Goal: Task Accomplishment & Management: Use online tool/utility

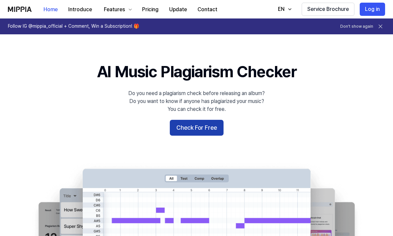
click at [201, 130] on button "Check For Free" at bounding box center [197, 128] width 54 height 16
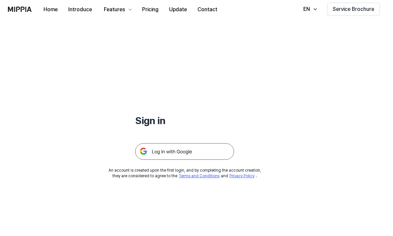
click at [196, 152] on img at bounding box center [184, 151] width 99 height 16
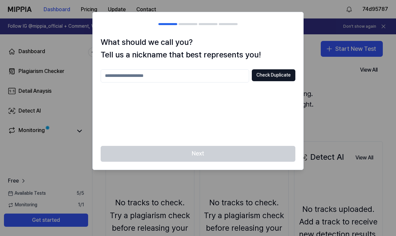
click at [205, 78] on input "text" at bounding box center [175, 75] width 148 height 13
type input "*****"
click at [278, 73] on button "Check Duplicate" at bounding box center [274, 75] width 44 height 12
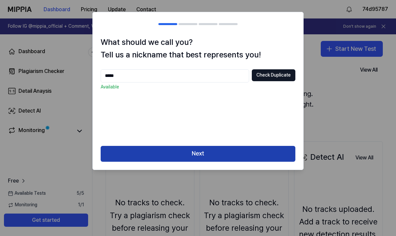
click at [232, 152] on button "Next" at bounding box center [198, 154] width 195 height 16
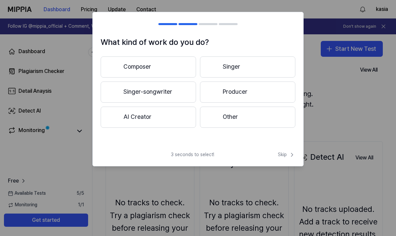
click at [186, 121] on button "AI Creator" at bounding box center [148, 117] width 95 height 21
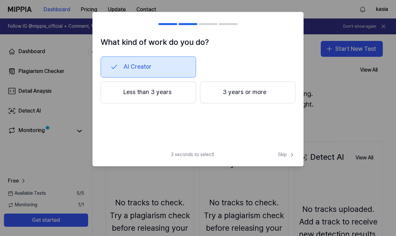
click at [190, 90] on button "Less than 3 years" at bounding box center [148, 92] width 95 height 22
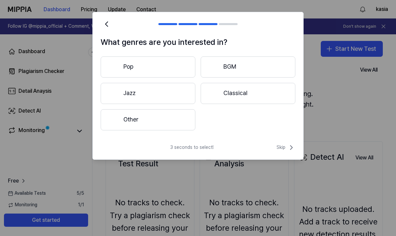
click at [178, 70] on button "Pop" at bounding box center [148, 66] width 95 height 21
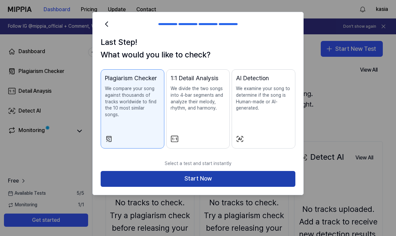
click at [216, 176] on button "Start Now" at bounding box center [198, 179] width 195 height 16
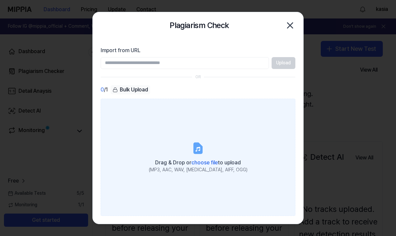
click at [198, 153] on icon at bounding box center [198, 148] width 8 height 10
click at [0, 0] on input "Drag & Drop or choose file to upload (MP3, AAC, WAV, [MEDICAL_DATA], AIFF, OGG)" at bounding box center [0, 0] width 0 height 0
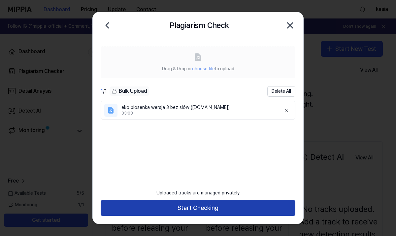
click at [211, 207] on button "Start Checking" at bounding box center [198, 208] width 195 height 16
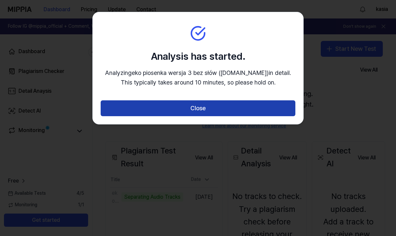
click at [206, 116] on button "Close" at bounding box center [198, 108] width 195 height 16
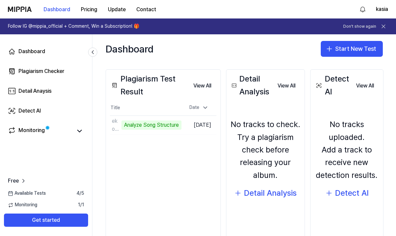
scroll to position [72, 0]
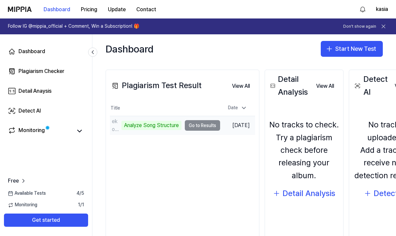
click at [196, 126] on td "eko piosenka wersja 3 bez słów ([DOMAIN_NAME]) Analyze Song Structure Go to Re…" at bounding box center [165, 125] width 110 height 18
click at [174, 125] on div "Analyze Song Structure" at bounding box center [151, 125] width 60 height 9
click at [206, 125] on td "eko piosenka wersja 3 bez słów ([DOMAIN_NAME]) Analyze Song Structure Go to Re…" at bounding box center [165, 125] width 110 height 18
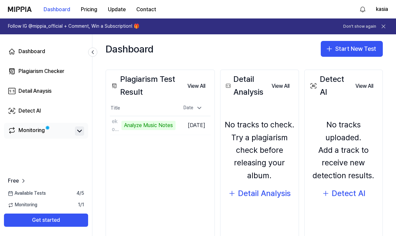
click at [78, 130] on icon at bounding box center [80, 131] width 8 height 8
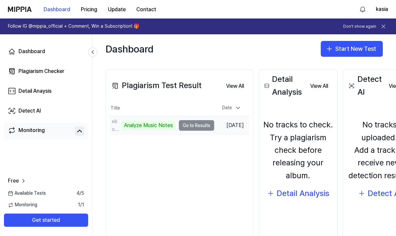
click at [189, 126] on td "eko piosenka wersja 3 bez słów ([DOMAIN_NAME]) Analyze Music Notes Go to Resul…" at bounding box center [162, 125] width 104 height 18
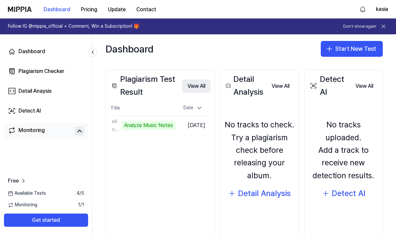
click at [198, 87] on button "View All" at bounding box center [196, 85] width 28 height 13
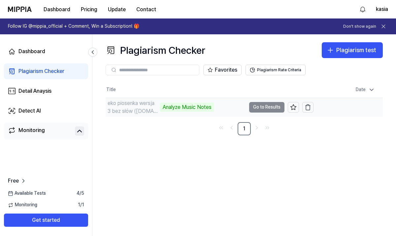
click at [204, 109] on div "Analyze Music Notes" at bounding box center [187, 107] width 54 height 9
click at [265, 109] on td "eko piosenka wersja 3 bez słów ([DOMAIN_NAME]) Analyze Music Notes Go to Resul…" at bounding box center [210, 107] width 208 height 18
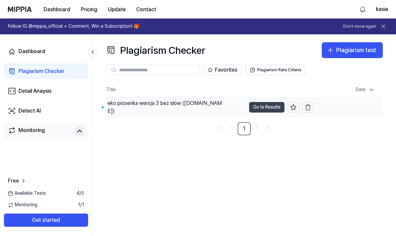
click at [261, 108] on button "Go to Results" at bounding box center [266, 107] width 35 height 11
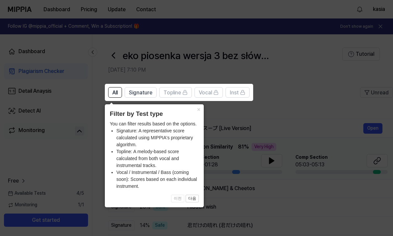
click at [224, 115] on icon at bounding box center [198, 118] width 396 height 236
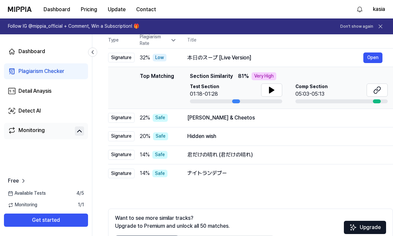
scroll to position [65, 0]
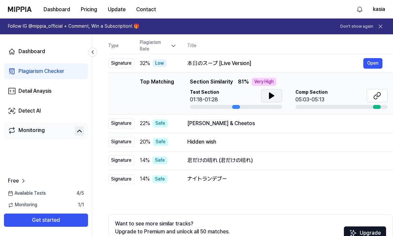
click at [272, 97] on icon at bounding box center [272, 96] width 8 height 8
click at [272, 97] on icon at bounding box center [272, 95] width 1 height 5
click at [230, 125] on div "[PERSON_NAME] & Cheetos" at bounding box center [275, 123] width 176 height 8
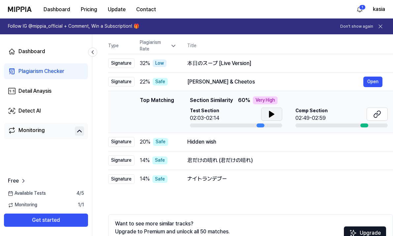
click at [269, 116] on icon at bounding box center [271, 114] width 5 height 6
click at [253, 143] on div "Hidden wish" at bounding box center [275, 142] width 176 height 8
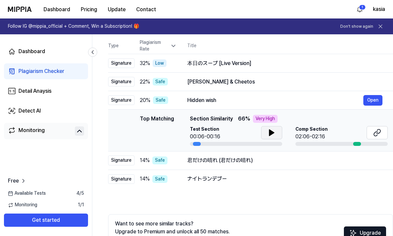
click at [272, 136] on icon at bounding box center [272, 133] width 8 height 8
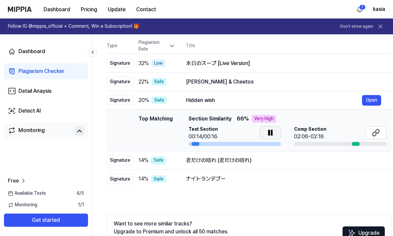
scroll to position [0, 0]
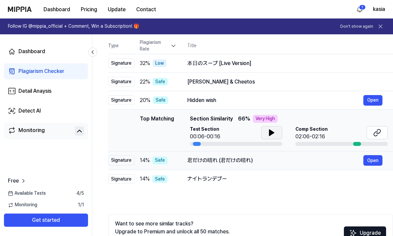
click at [225, 158] on div "君だけの晴れ (君だけの晴れ)" at bounding box center [275, 160] width 176 height 8
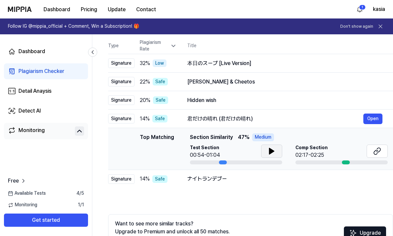
click at [269, 154] on icon at bounding box center [271, 151] width 5 height 6
click at [256, 178] on div "ナイトランデブー" at bounding box center [275, 179] width 176 height 8
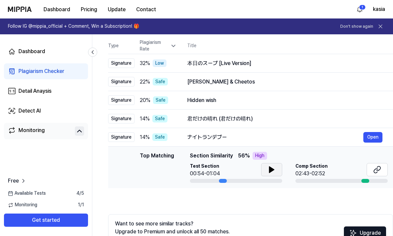
click at [268, 172] on icon at bounding box center [272, 170] width 8 height 8
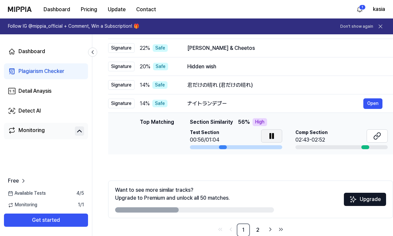
scroll to position [99, 0]
click at [356, 198] on img at bounding box center [353, 199] width 8 height 8
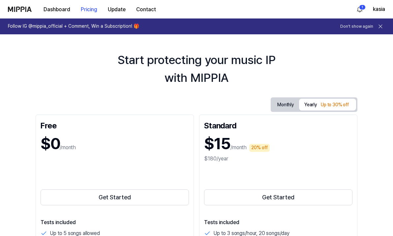
scroll to position [11, 0]
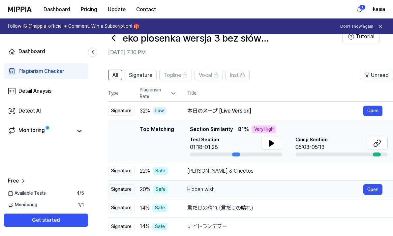
scroll to position [17, 0]
click at [150, 78] on span "Signature" at bounding box center [140, 76] width 23 height 8
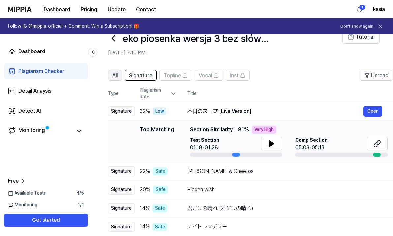
click at [119, 73] on button "All" at bounding box center [115, 75] width 14 height 11
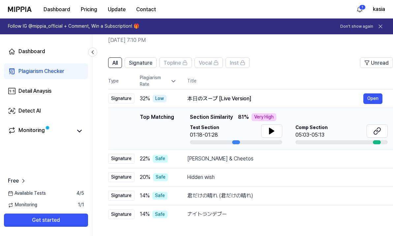
scroll to position [27, 0]
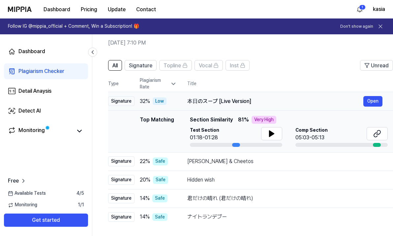
click at [159, 101] on div "Low" at bounding box center [160, 101] width 14 height 8
click at [310, 130] on span "Comp Section" at bounding box center [311, 130] width 32 height 7
click at [322, 143] on div at bounding box center [341, 145] width 92 height 4
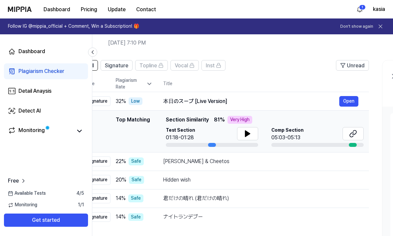
scroll to position [0, 0]
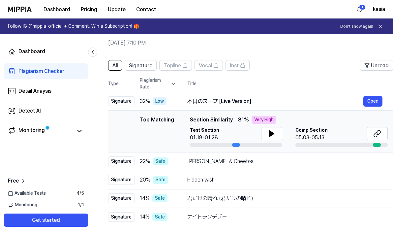
drag, startPoint x: 378, startPoint y: 144, endPoint x: 390, endPoint y: 139, distance: 13.6
click at [390, 139] on td "Top Matching Top Matching Section Similarity 81 % Very High Test Section 01:18-…" at bounding box center [250, 131] width 285 height 42
